Goal: Information Seeking & Learning: Find specific fact

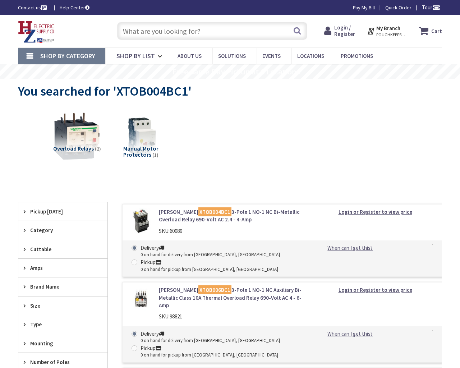
type input "River Rd, Newport News, VA 23607, USA"
